Goal: Information Seeking & Learning: Learn about a topic

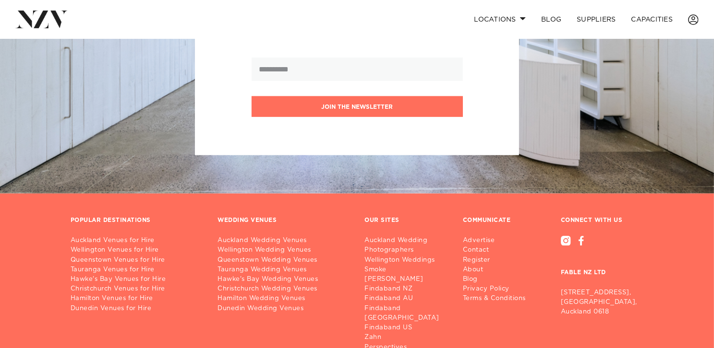
scroll to position [1198, 0]
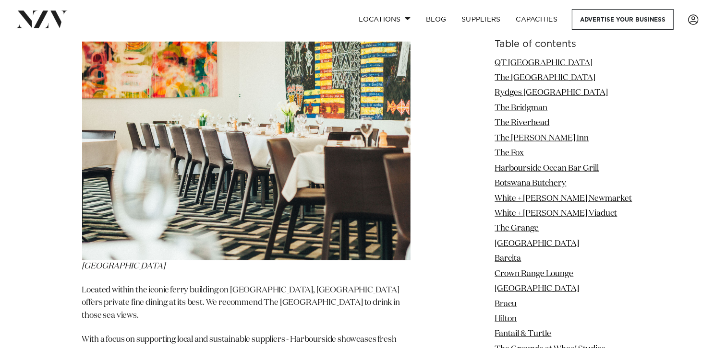
scroll to position [4655, 0]
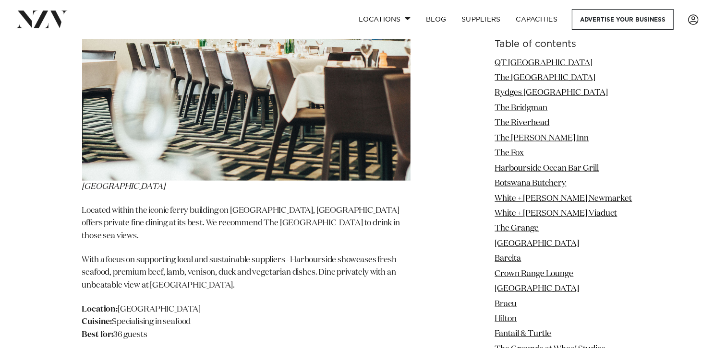
drag, startPoint x: 147, startPoint y: 304, endPoint x: 152, endPoint y: 298, distance: 7.5
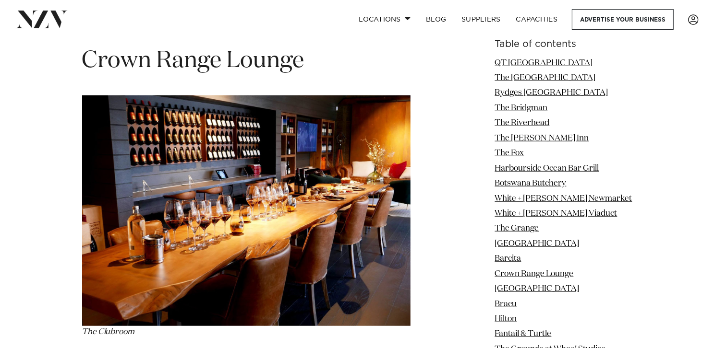
scroll to position [8015, 0]
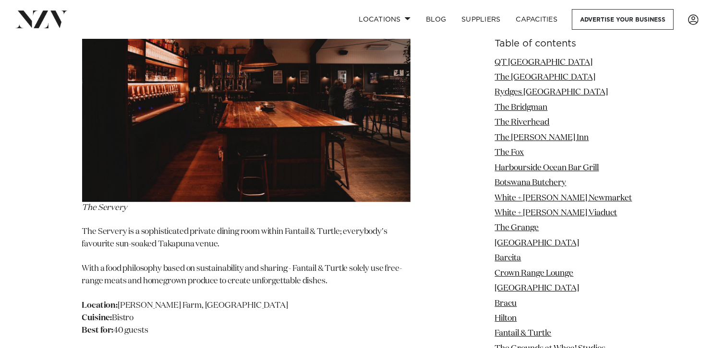
scroll to position [9935, 0]
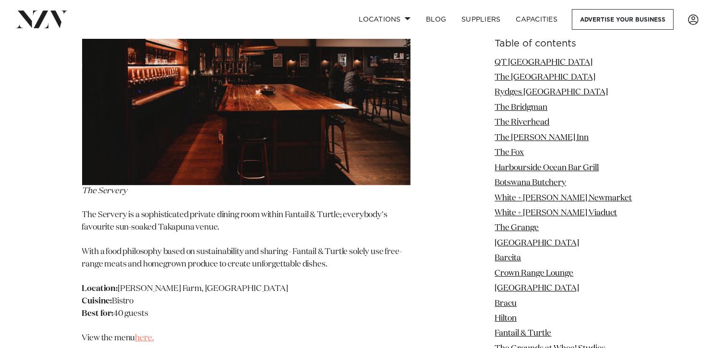
click at [145, 335] on link "here." at bounding box center [144, 339] width 19 height 8
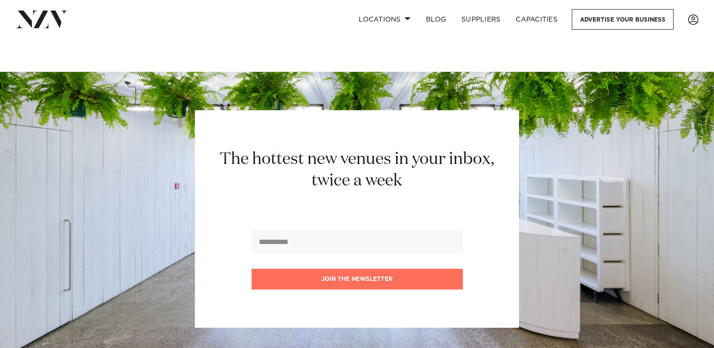
scroll to position [11292, 0]
